Goal: Check status: Check status

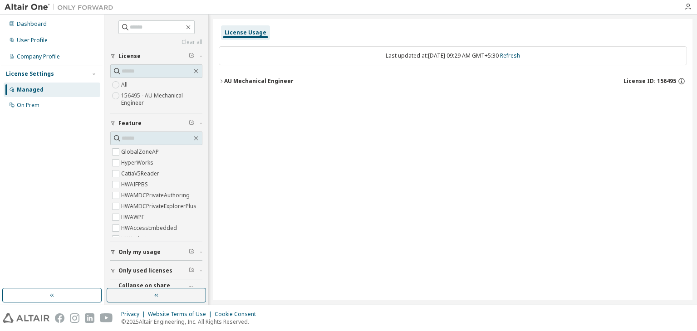
click at [224, 82] on div "AU Mechanical Engineer" at bounding box center [258, 81] width 69 height 7
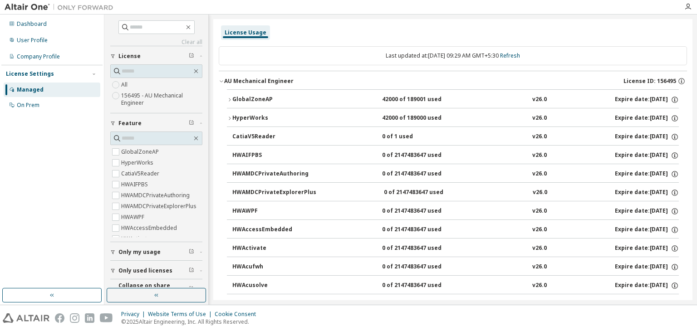
click at [229, 96] on button "GlobalZoneAP 42000 of 189001 used v26.0 Expire date: 2025-12-01" at bounding box center [453, 100] width 452 height 20
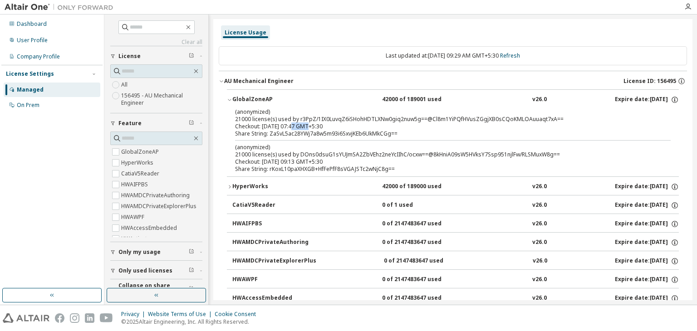
drag, startPoint x: 304, startPoint y: 127, endPoint x: 291, endPoint y: 127, distance: 13.2
click at [291, 127] on div "Checkout: 2025-10-13 07:47 GMT+5:30" at bounding box center [442, 126] width 414 height 7
